Goal: Find specific page/section: Find specific page/section

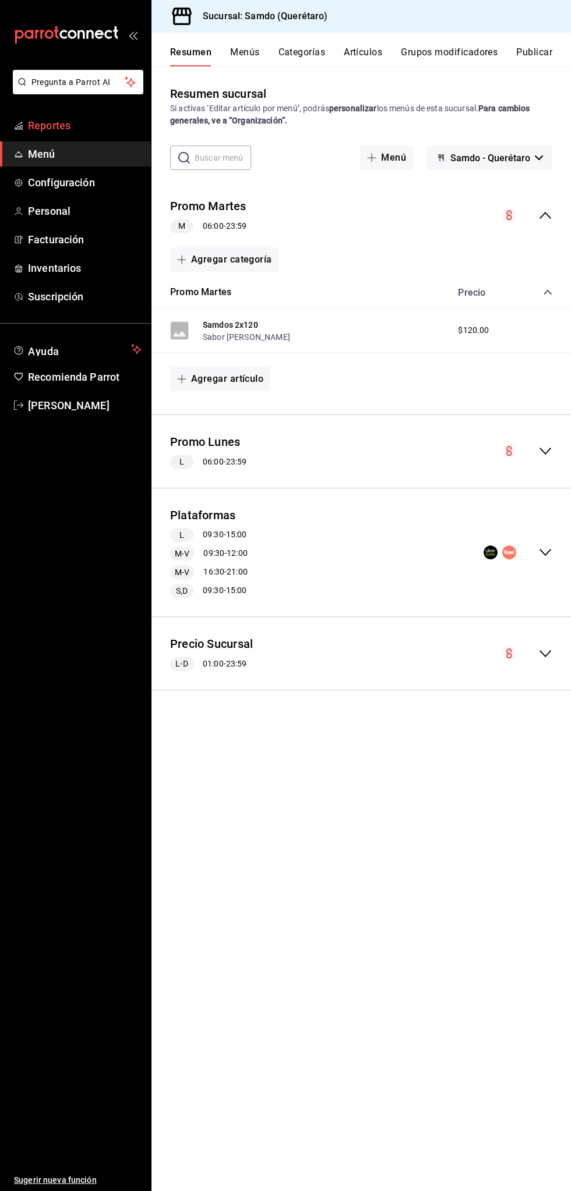
click at [93, 118] on span "Reportes" at bounding box center [85, 126] width 114 height 16
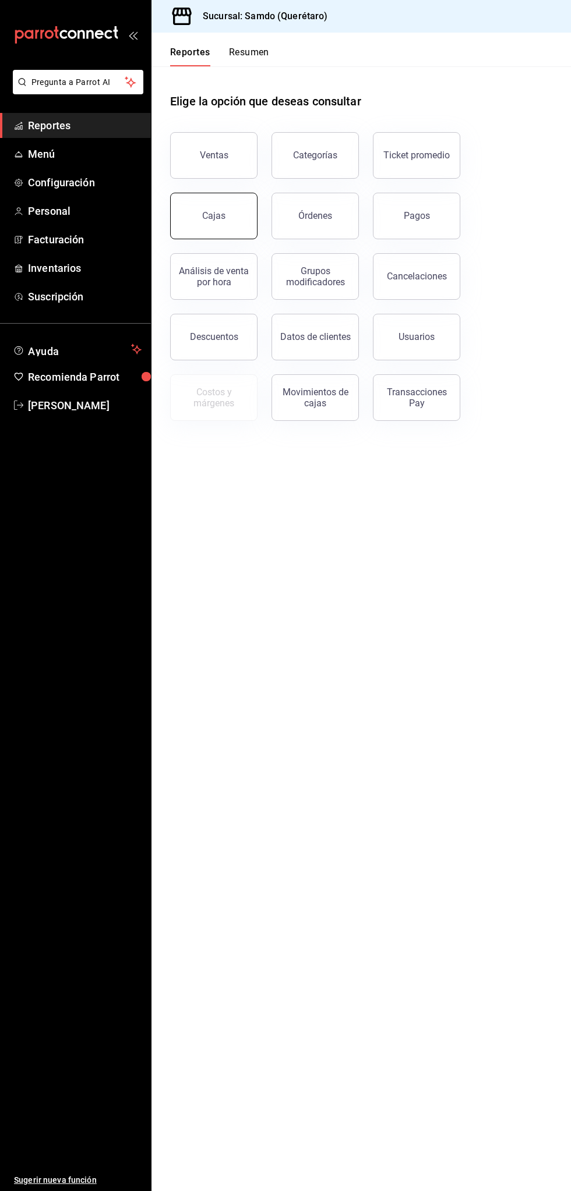
click at [221, 218] on div "Cajas" at bounding box center [214, 216] width 24 height 14
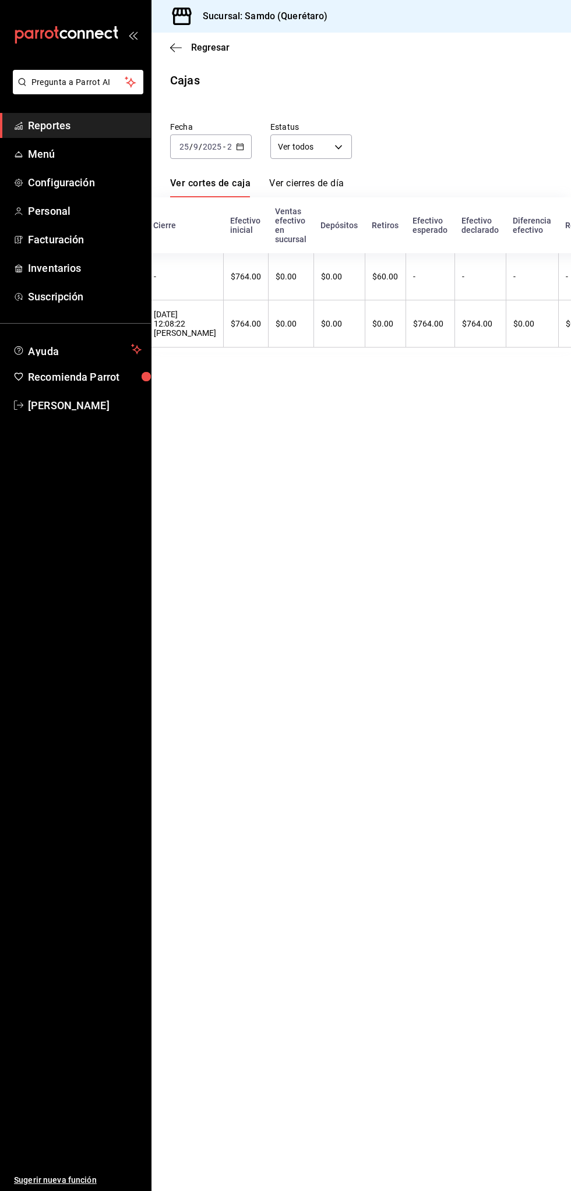
scroll to position [0, 185]
